Goal: Entertainment & Leisure: Consume media (video, audio)

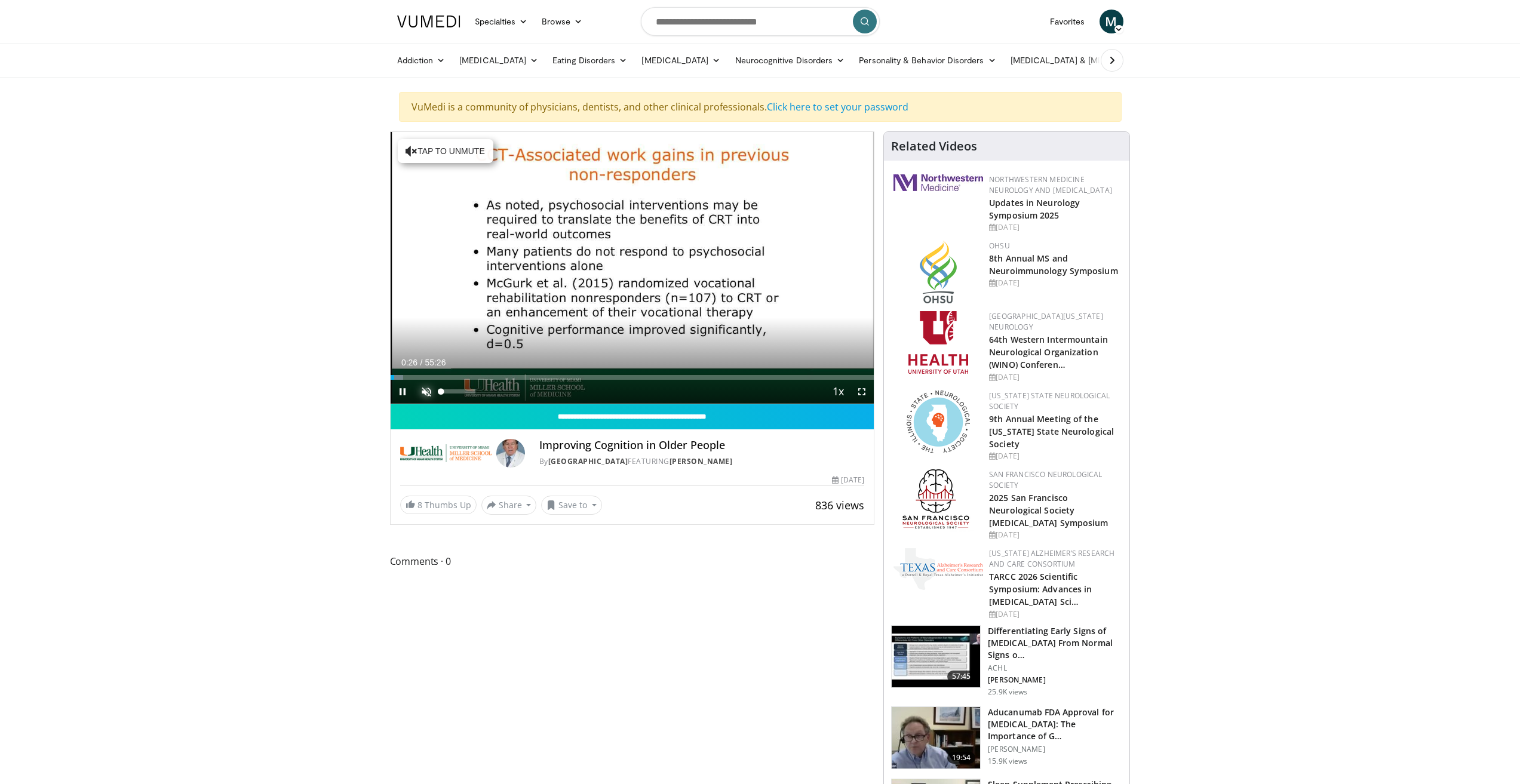
click at [424, 387] on span "Video Player" at bounding box center [427, 392] width 24 height 24
click at [446, 390] on div "14%" at bounding box center [458, 391] width 34 height 4
click at [402, 377] on div "Progress Bar" at bounding box center [402, 377] width 1 height 5
click at [407, 376] on div "Progress Bar" at bounding box center [407, 377] width 1 height 5
click at [416, 377] on div "Progress Bar" at bounding box center [416, 377] width 1 height 5
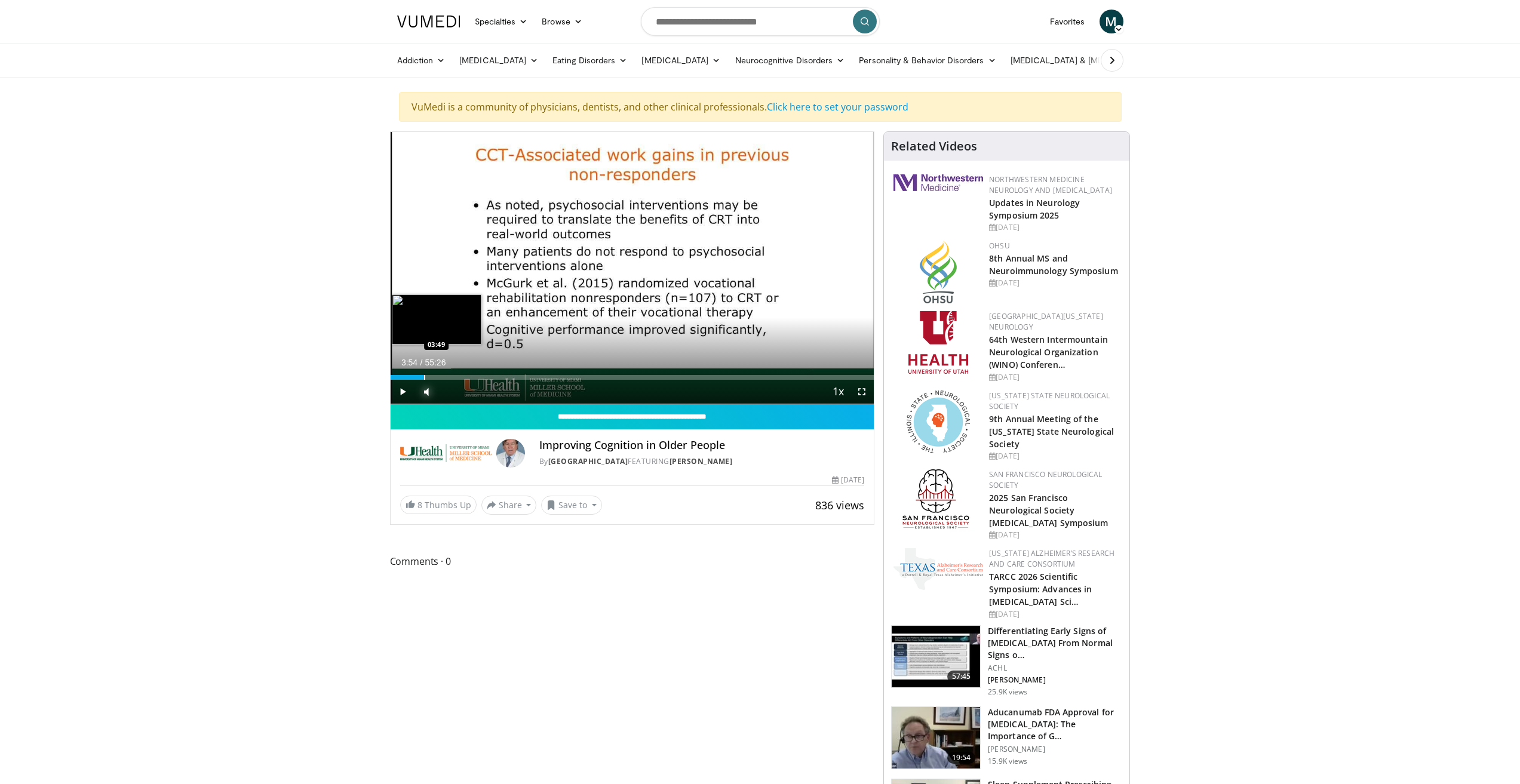
click at [424, 376] on div "Progress Bar" at bounding box center [424, 377] width 1 height 5
click at [436, 376] on div "Progress Bar" at bounding box center [436, 377] width 1 height 5
click at [446, 377] on div "Progress Bar" at bounding box center [446, 377] width 1 height 5
